Goal: Answer question/provide support

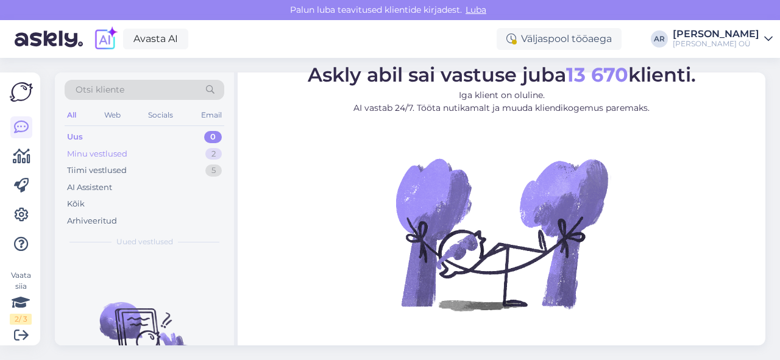
click at [165, 155] on div "Minu vestlused 2" at bounding box center [145, 154] width 160 height 17
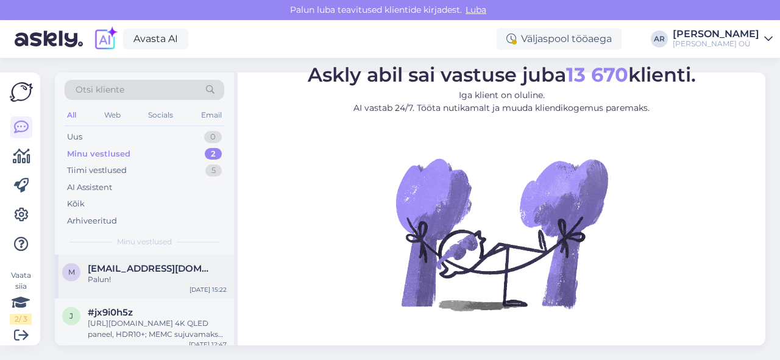
click at [163, 278] on div "Palun!" at bounding box center [157, 279] width 139 height 11
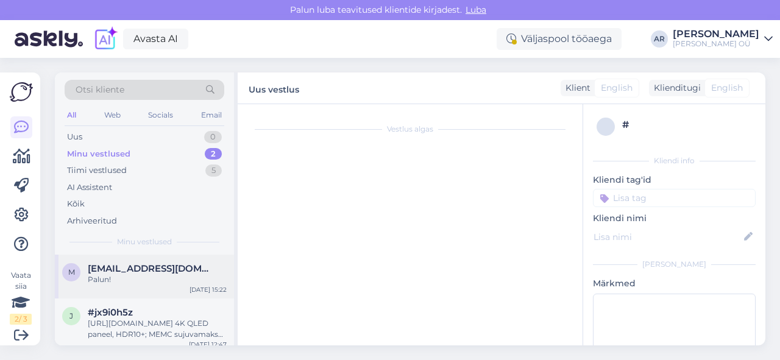
scroll to position [238, 0]
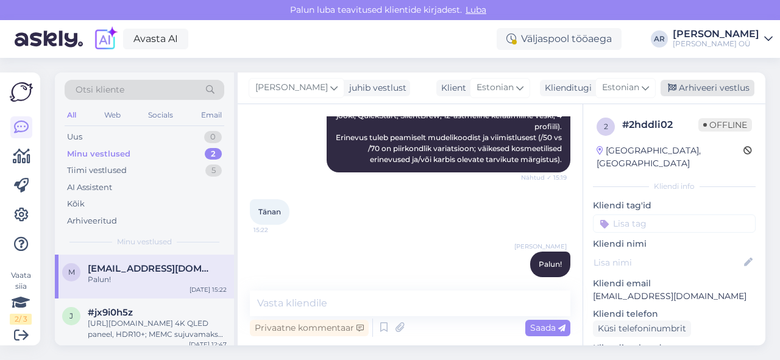
click at [707, 91] on div "Arhiveeri vestlus" at bounding box center [708, 88] width 94 height 16
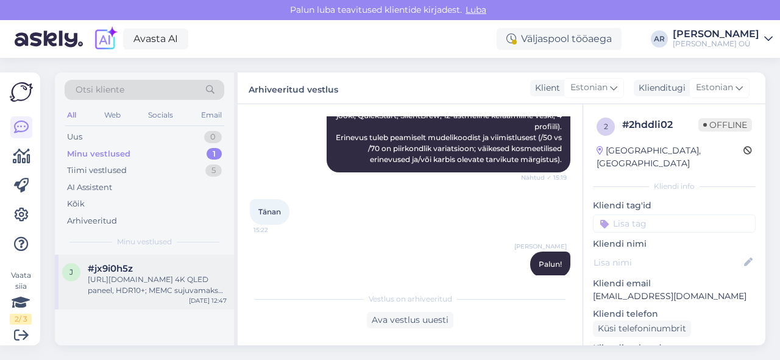
click at [143, 285] on div "[URL][DOMAIN_NAME] 4K QLED paneel, HDR10+; MEMC sujuvamaks liikumiseks Google T…" at bounding box center [157, 285] width 139 height 22
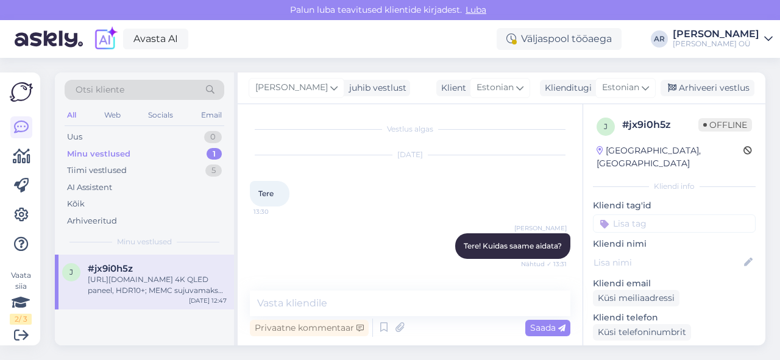
scroll to position [1098, 0]
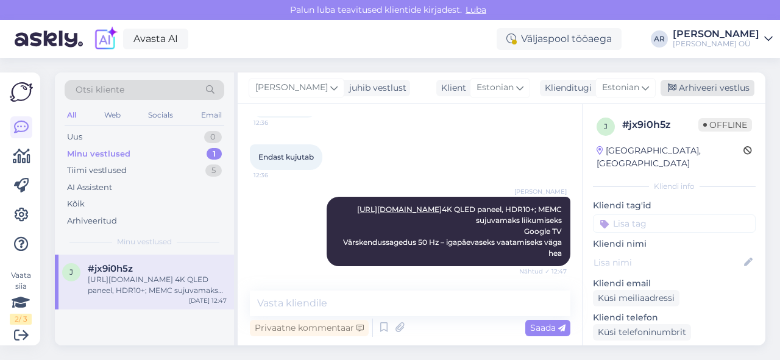
click at [719, 89] on div "Arhiveeri vestlus" at bounding box center [708, 88] width 94 height 16
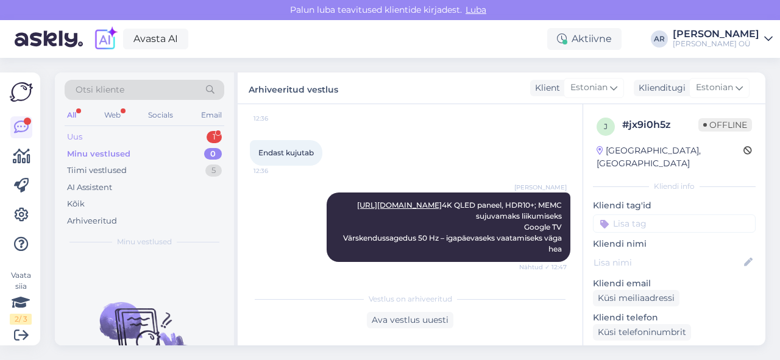
click at [147, 135] on div "Uus 1" at bounding box center [145, 137] width 160 height 17
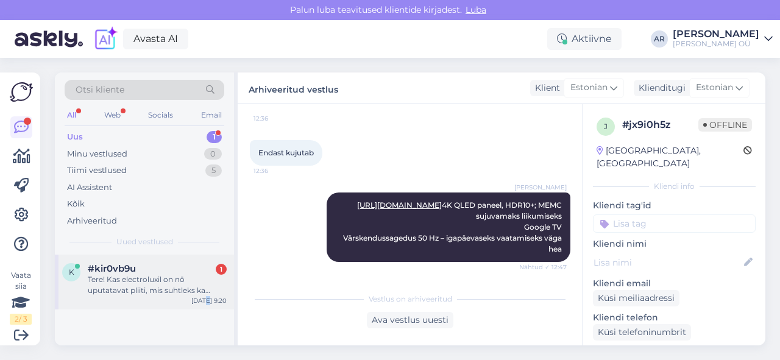
click at [207, 296] on div "[DATE] 9:20" at bounding box center [208, 300] width 35 height 9
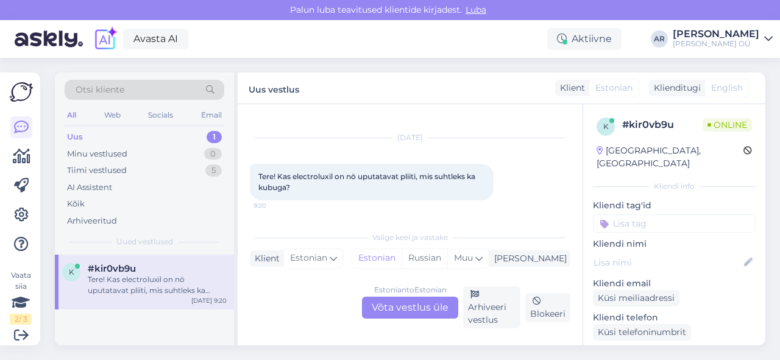
click at [391, 307] on div "Estonian to Estonian Võta vestlus üle" at bounding box center [410, 308] width 96 height 22
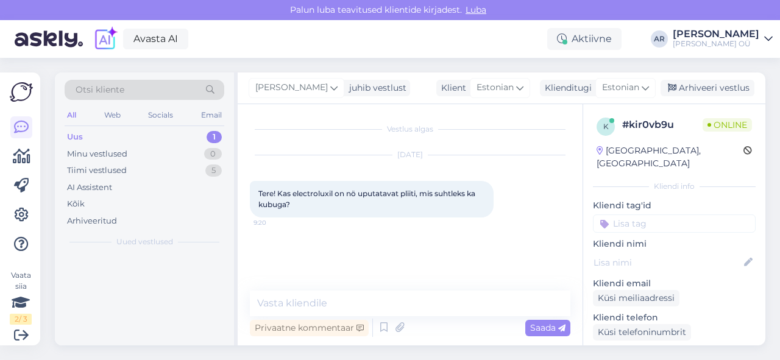
scroll to position [0, 0]
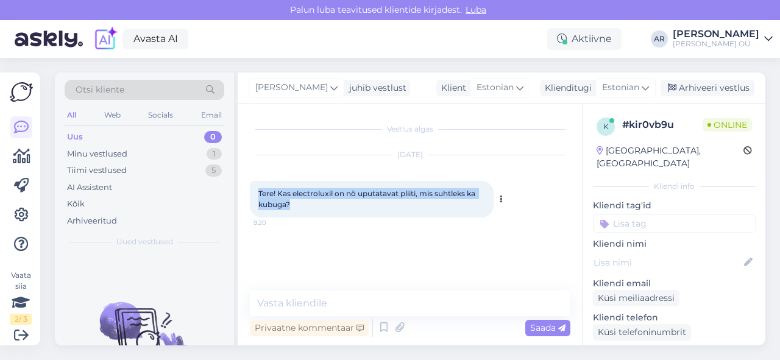
drag, startPoint x: 290, startPoint y: 215, endPoint x: 251, endPoint y: 192, distance: 44.9
click at [251, 192] on div "Tere! Kas electroluxil on nö uputatavat pliiti, mis suhtleks ka kubuga? 9:20" at bounding box center [372, 199] width 244 height 37
copy span "Tere! Kas electroluxil on nö uputatavat pliiti, mis suhtleks ka kubuga?"
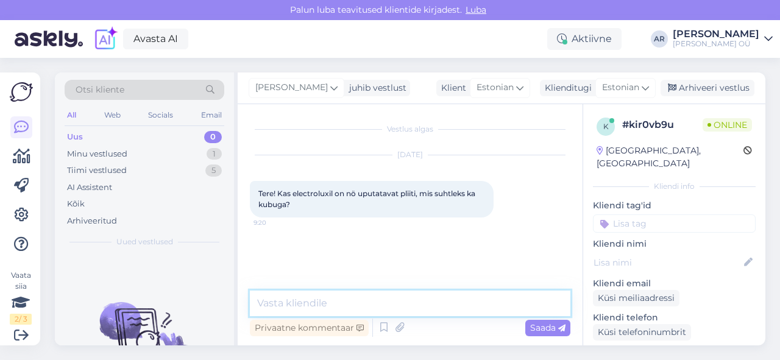
click at [461, 298] on textarea at bounding box center [410, 304] width 321 height 26
type textarea "Tere! Kontrollin"
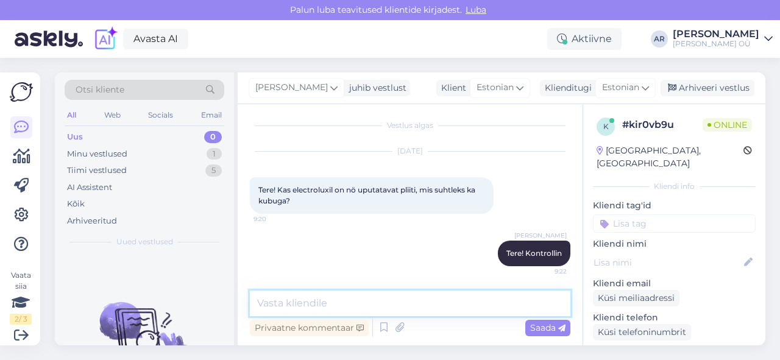
click at [451, 309] on textarea at bounding box center [410, 304] width 321 height 26
paste textarea "[URL][DOMAIN_NAME]"
type textarea "[URL][DOMAIN_NAME]"
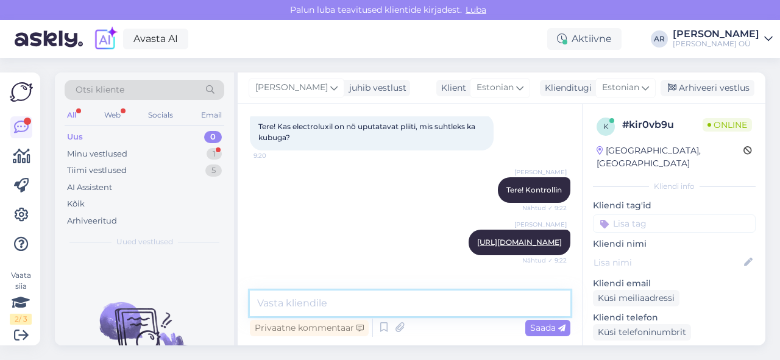
scroll to position [130, 0]
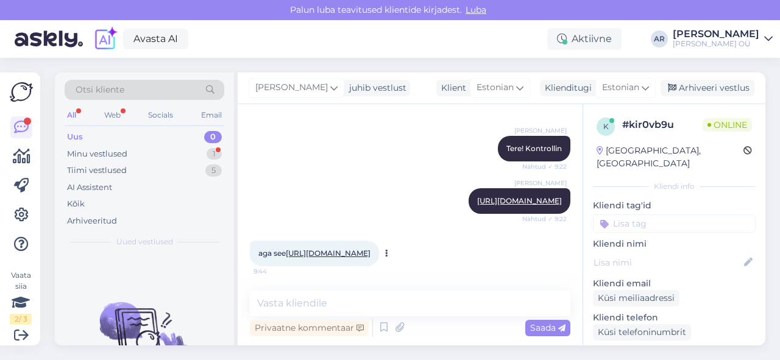
click at [361, 246] on div "aga see [URL][DOMAIN_NAME] 9:44" at bounding box center [314, 254] width 129 height 26
click at [361, 249] on link "[URL][DOMAIN_NAME]" at bounding box center [328, 253] width 85 height 9
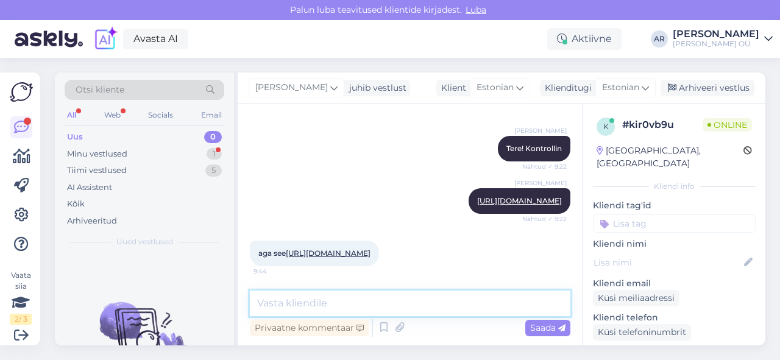
click at [327, 298] on textarea at bounding box center [410, 304] width 321 height 26
type textarea "Sellel on olemas"
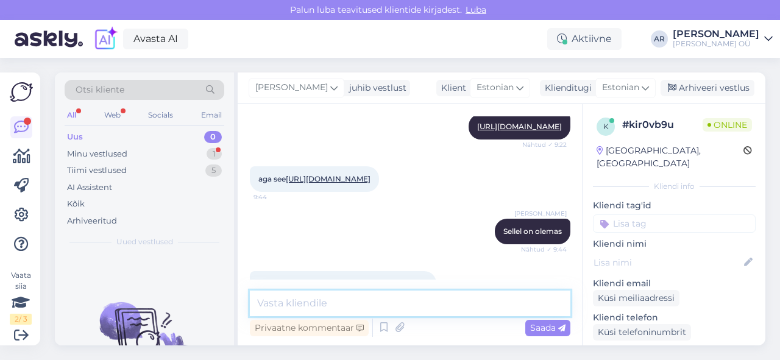
scroll to position [235, 0]
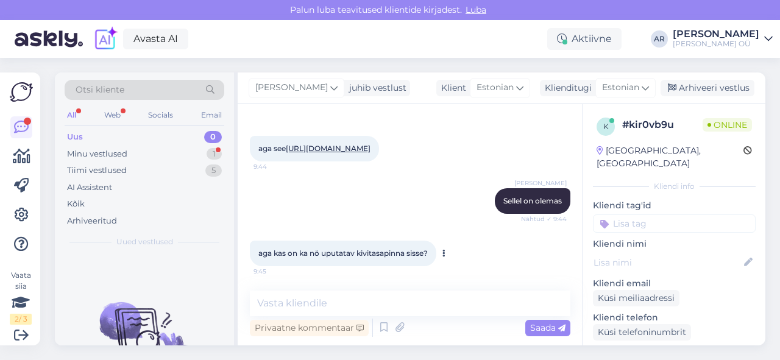
click at [398, 255] on span "aga kas on ka nö uputatav kivitasapinna sisse?" at bounding box center [344, 253] width 170 height 9
click at [371, 144] on link "[URL][DOMAIN_NAME]" at bounding box center [328, 148] width 85 height 9
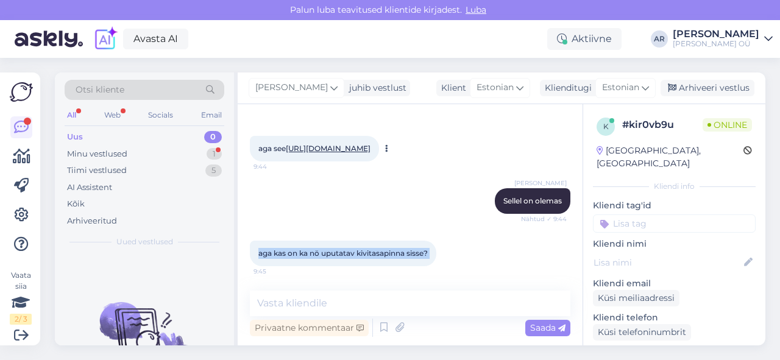
click at [371, 144] on link "[URL][DOMAIN_NAME]" at bounding box center [328, 148] width 85 height 9
click at [388, 246] on div "aga kas on ka nö uputatav kivitasapinna sisse? 9:45" at bounding box center [343, 254] width 187 height 26
click at [389, 254] on span "aga kas on ka nö uputatav kivitasapinna sisse?" at bounding box center [344, 253] width 170 height 9
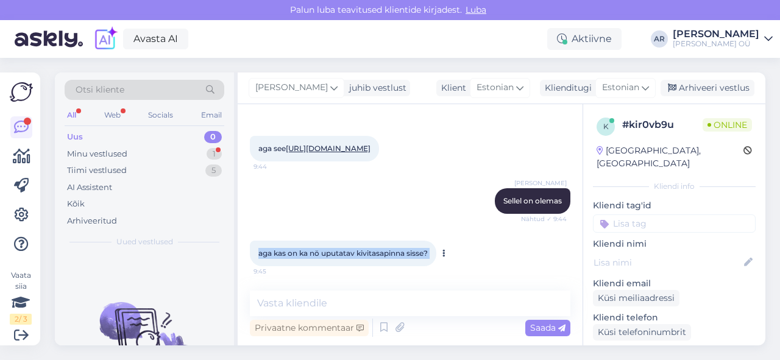
click at [389, 254] on span "aga kas on ka nö uputatav kivitasapinna sisse?" at bounding box center [344, 253] width 170 height 9
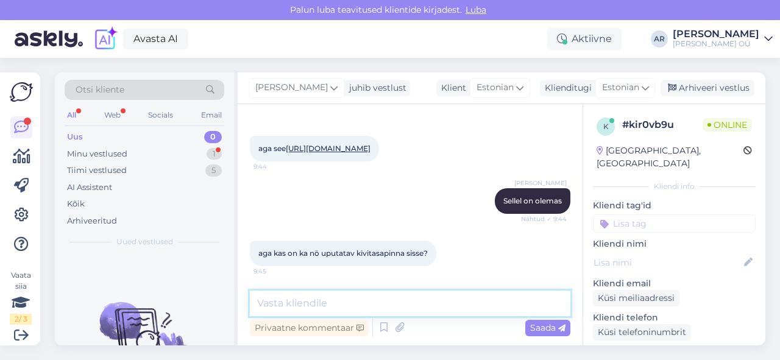
click at [409, 303] on textarea at bounding box center [410, 304] width 321 height 26
paste textarea "LIV63431BK ei ole “uputatav” (süvistatav) mudel"
type textarea "LIV63431BK ei ole “uputatav” (süvistatav) mudel."
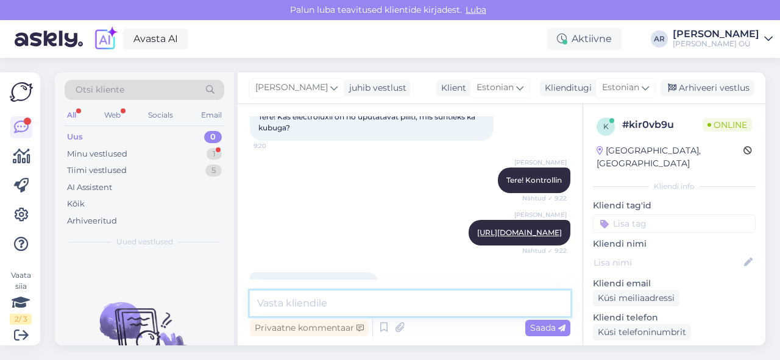
scroll to position [98, 0]
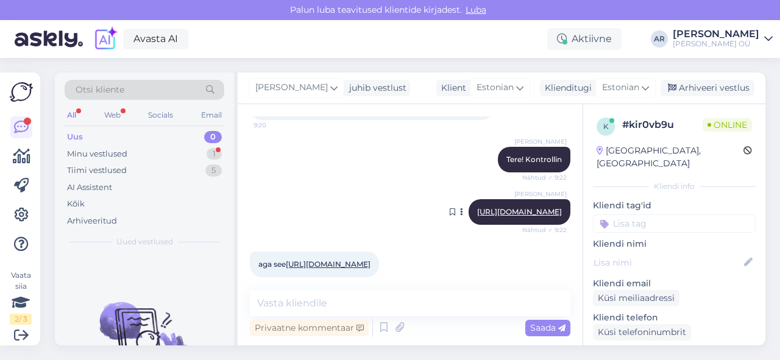
click at [477, 216] on link "[URL][DOMAIN_NAME]" at bounding box center [519, 211] width 85 height 9
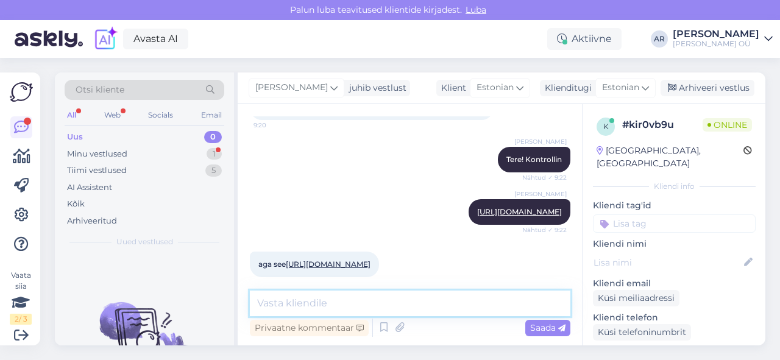
click at [393, 305] on textarea at bounding box center [410, 304] width 321 height 26
paste textarea "Jah—Electrolux EIS62453IZ saab paigaldada ka “uputatult” (flush / süvistatult) …"
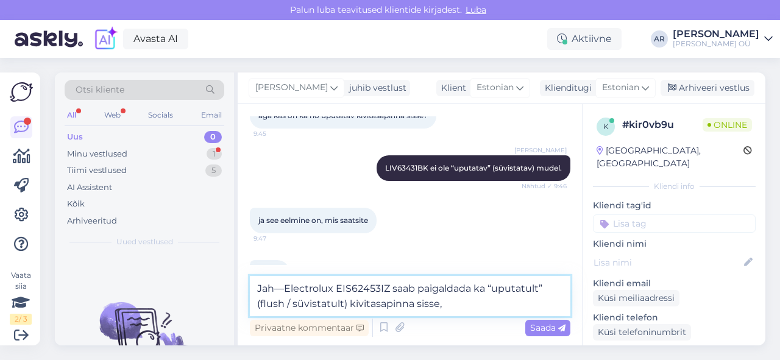
scroll to position [407, 0]
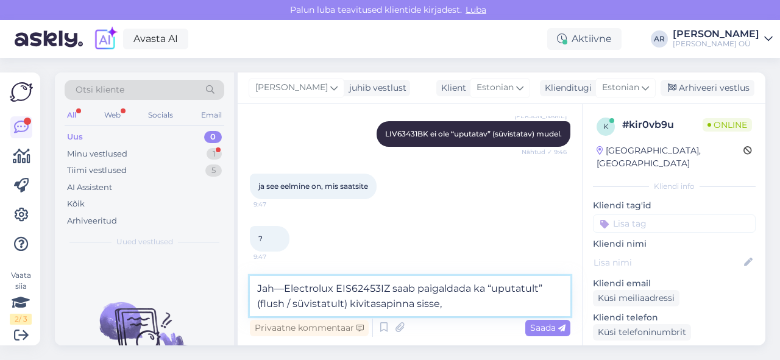
drag, startPoint x: 346, startPoint y: 302, endPoint x: 257, endPoint y: 301, distance: 89.7
click at [257, 301] on textarea "Jah—Electrolux EIS62453IZ saab paigaldada ka “uputatult” (flush / süvistatult) …" at bounding box center [410, 296] width 321 height 40
click at [351, 302] on textarea "Jah—Electrolux EIS62453IZ saab paigaldada ka “uputatult” kivitasapinna sisse," at bounding box center [410, 296] width 321 height 40
type textarea "Jah—Electrolux EIS62453IZ saab paigaldada ka “uputatult” kivitasapinna sisse."
click at [402, 310] on textarea "Jah—Electrolux EIS62453IZ saab paigaldada ka “uputatult” kivitasapinna sisse." at bounding box center [410, 296] width 321 height 40
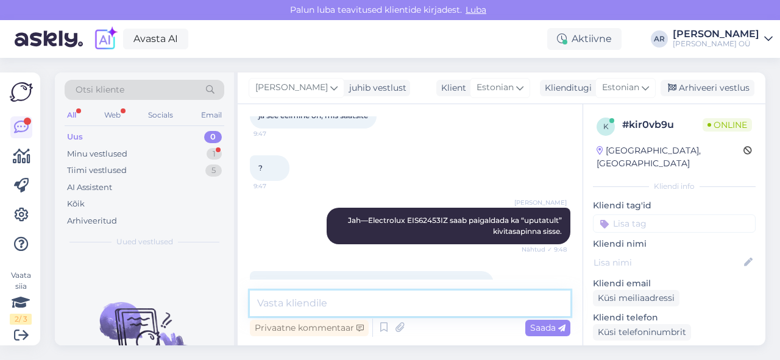
scroll to position [530, 0]
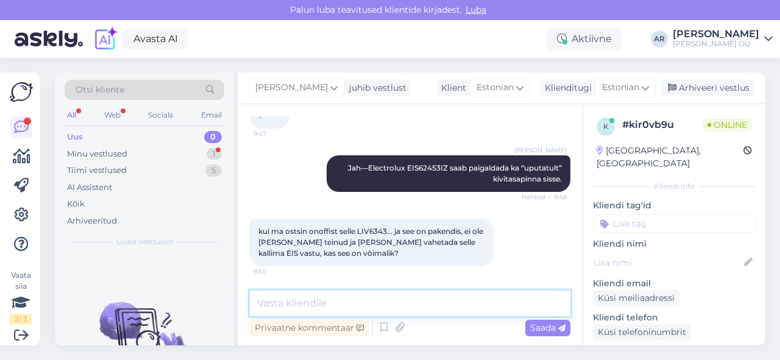
drag, startPoint x: 399, startPoint y: 291, endPoint x: 399, endPoint y: 315, distance: 23.8
click at [399, 315] on textarea at bounding box center [410, 304] width 321 height 26
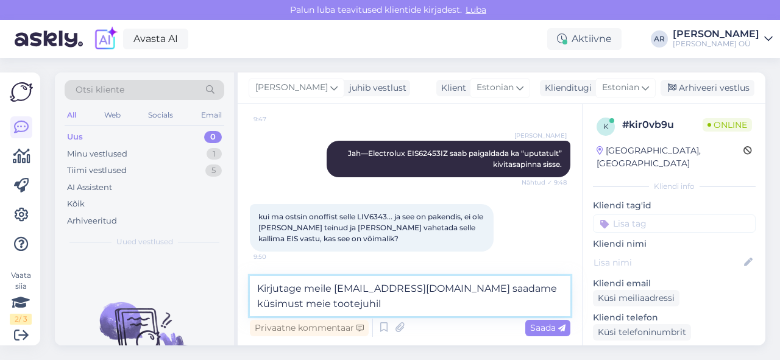
type textarea "Kirjutage meile [EMAIL_ADDRESS][DOMAIN_NAME] saadame küsimust meie tootejuhile"
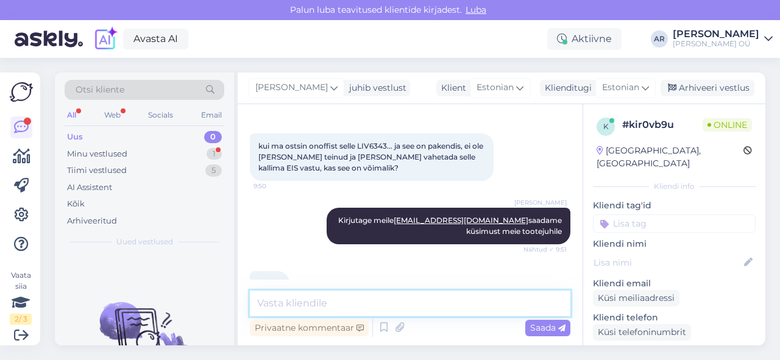
scroll to position [646, 0]
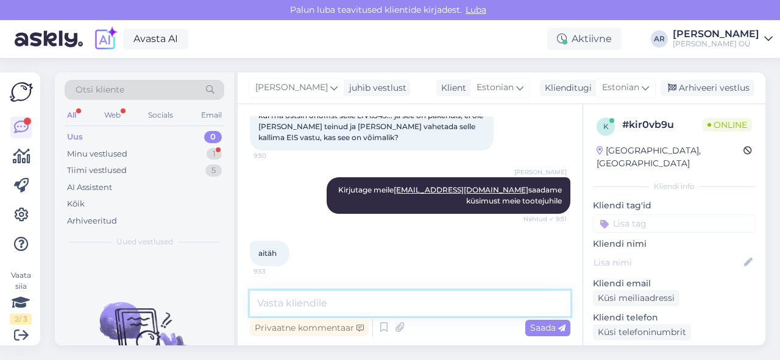
click at [397, 302] on textarea at bounding box center [410, 304] width 321 height 26
type textarea "Ü"
type textarea "Palun!"
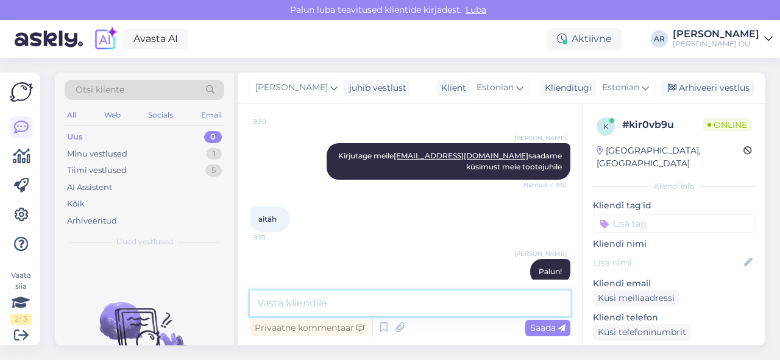
scroll to position [699, 0]
